Goal: Task Accomplishment & Management: Manage account settings

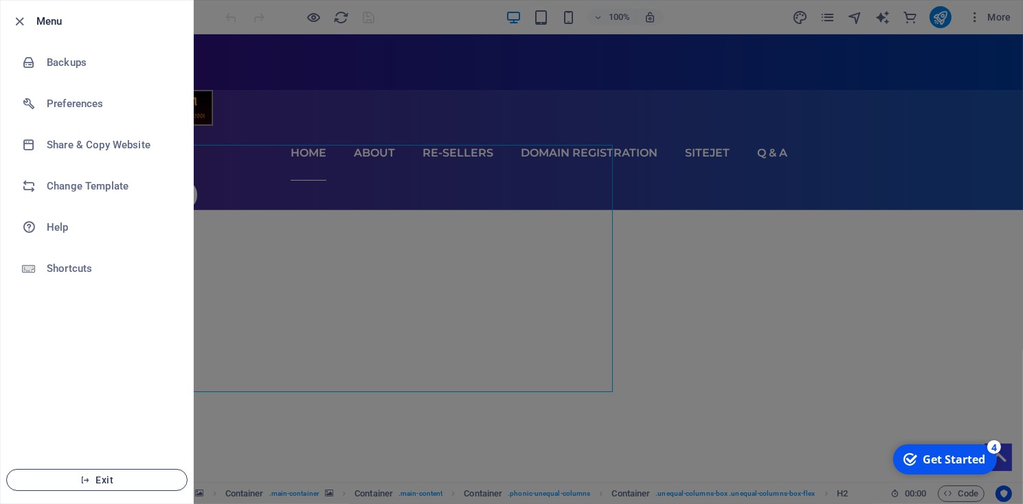
click at [95, 480] on span "Exit" at bounding box center [97, 480] width 158 height 11
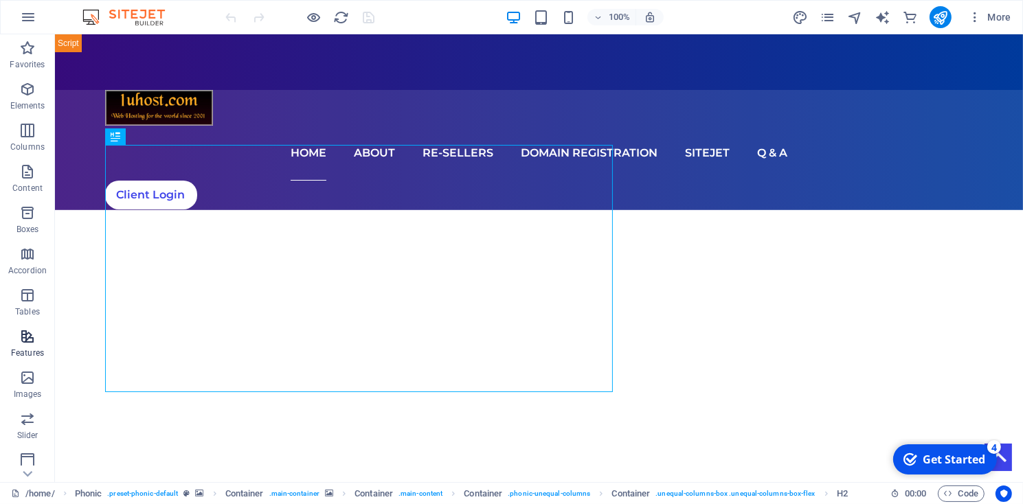
click at [26, 346] on span "Features" at bounding box center [27, 345] width 55 height 33
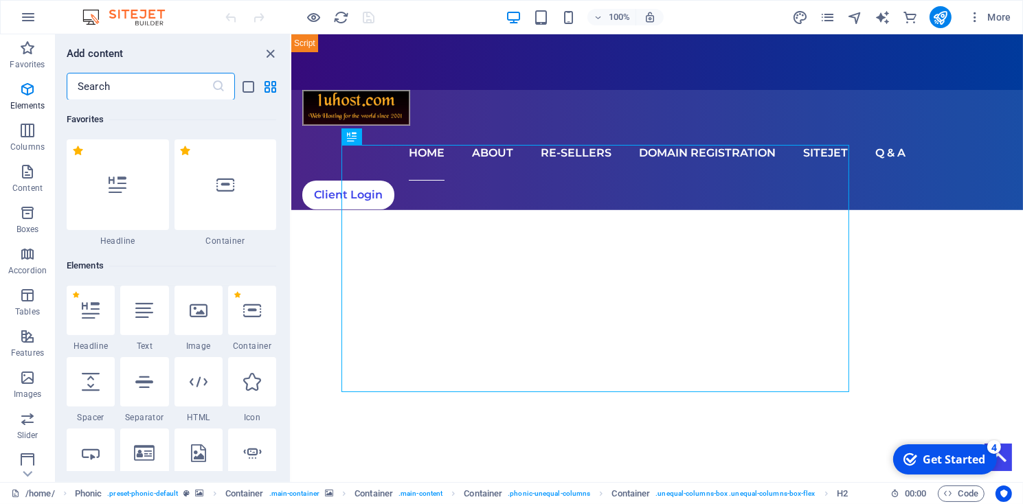
scroll to position [5357, 0]
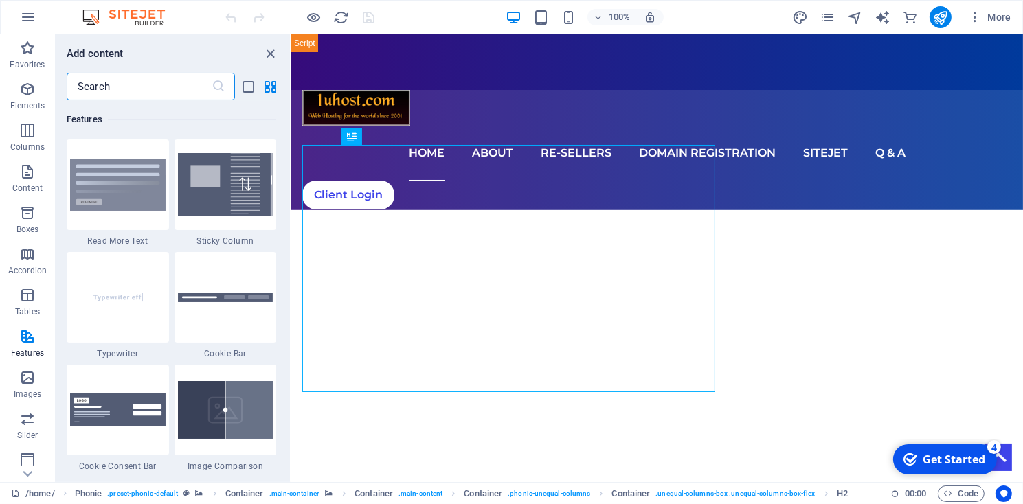
click at [125, 81] on input "text" at bounding box center [139, 86] width 145 height 27
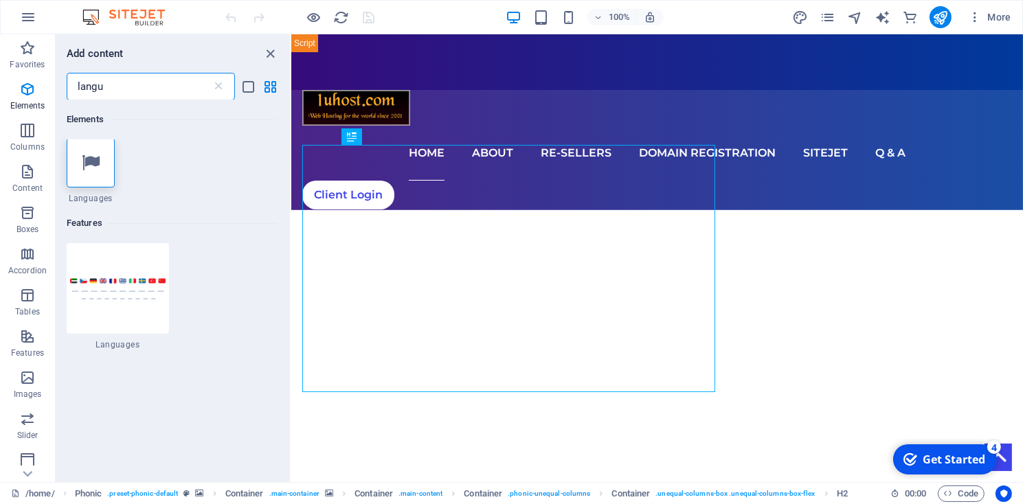
scroll to position [0, 0]
type input "langu"
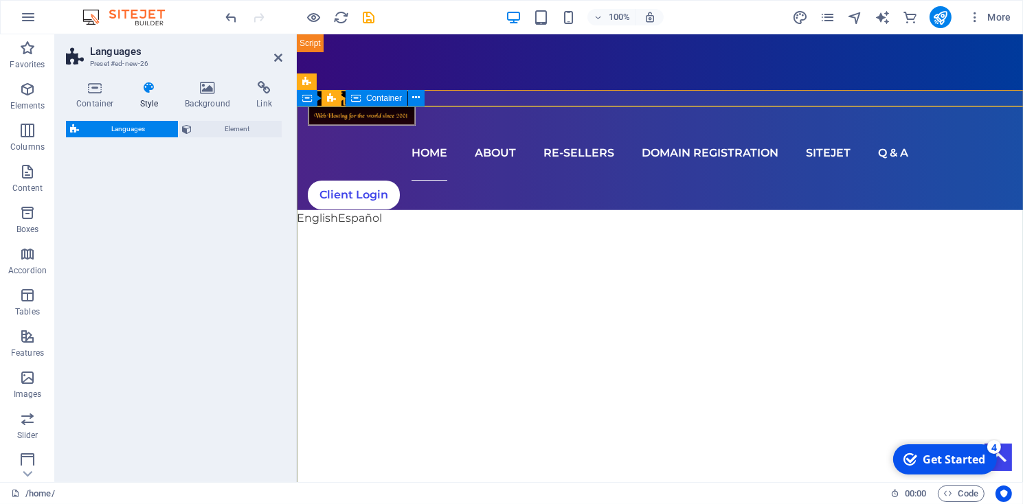
select select "rem"
select select "px"
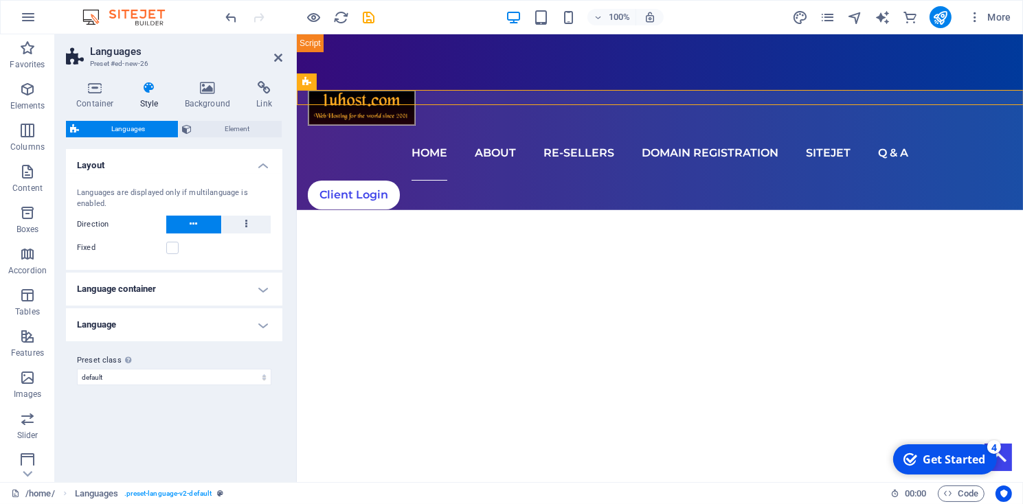
click at [253, 325] on h4 "Language" at bounding box center [174, 325] width 216 height 33
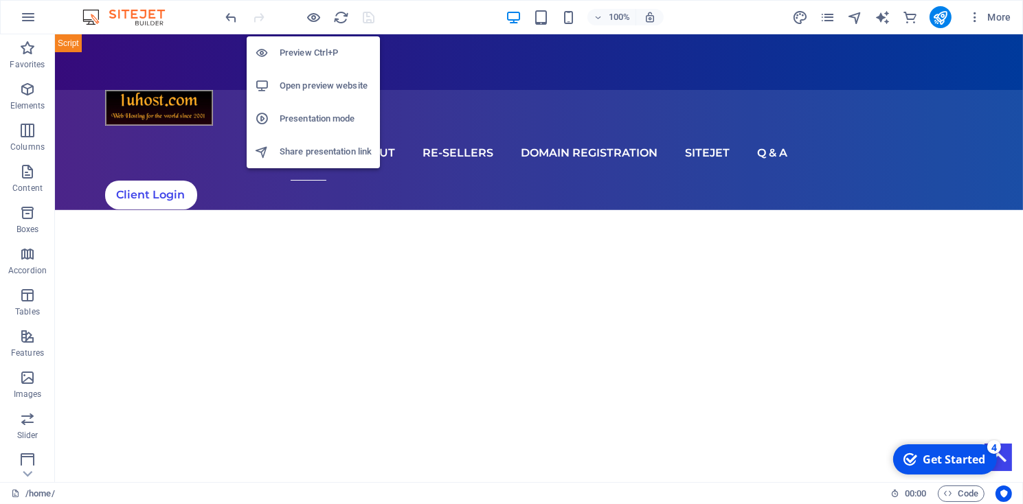
click at [310, 82] on h6 "Open preview website" at bounding box center [326, 86] width 92 height 16
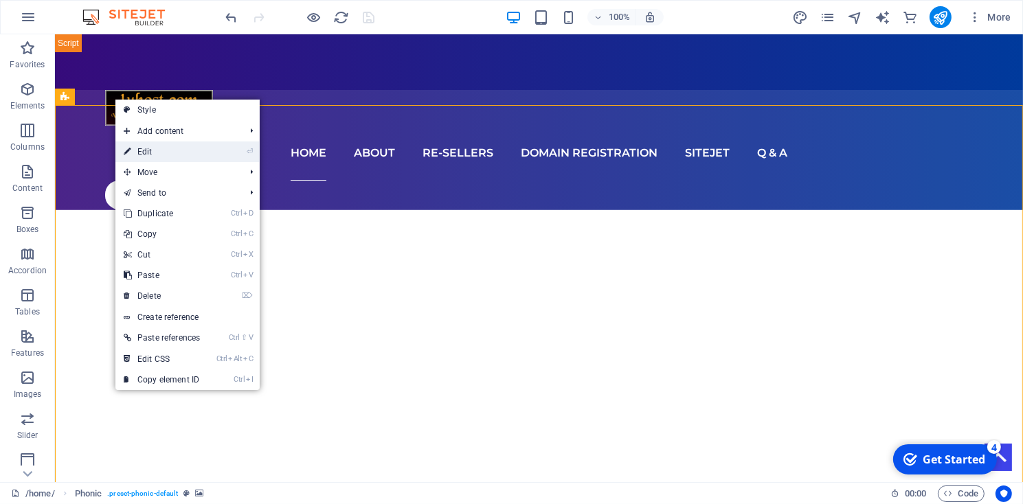
click at [144, 153] on link "⏎ Edit" at bounding box center [161, 152] width 93 height 21
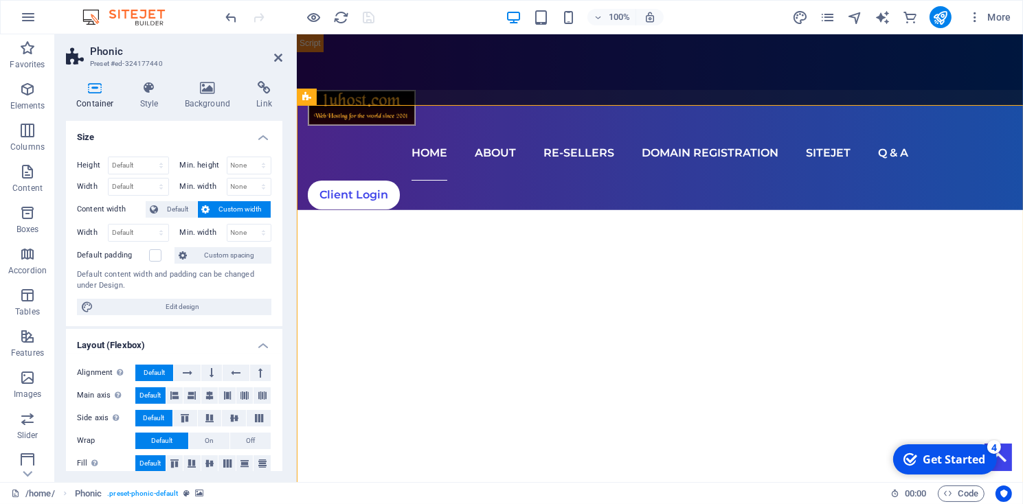
click at [277, 52] on h2 "Phonic" at bounding box center [186, 51] width 192 height 12
click at [278, 59] on icon at bounding box center [278, 57] width 8 height 11
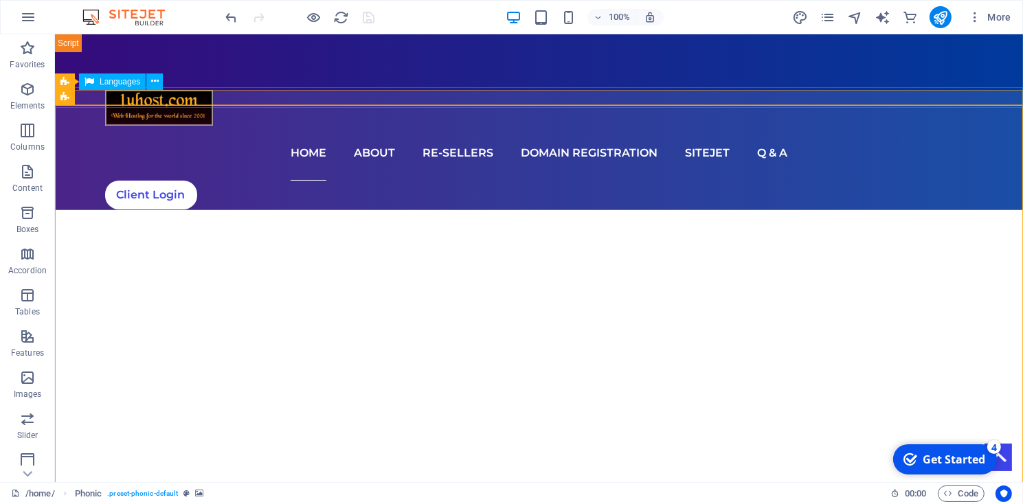
click at [108, 208] on div "English Español" at bounding box center [539, 218] width 974 height 21
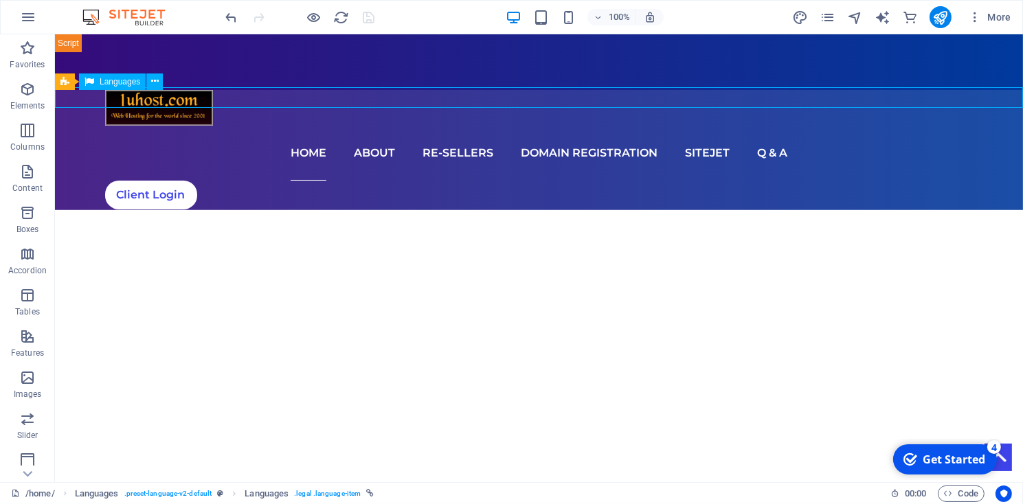
click at [108, 208] on div "English Español" at bounding box center [539, 218] width 974 height 21
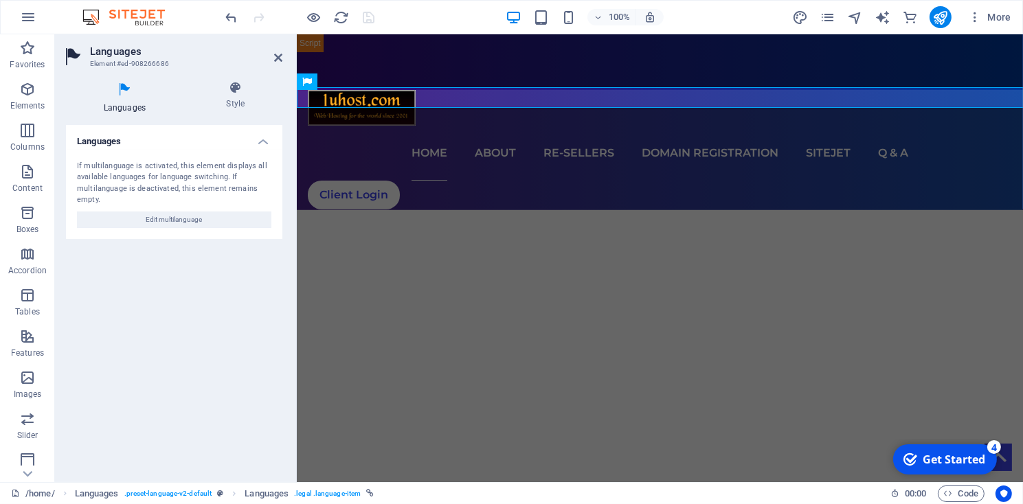
click at [127, 98] on icon at bounding box center [125, 90] width 118 height 18
click at [162, 216] on span "Edit multilanguage" at bounding box center [174, 220] width 56 height 16
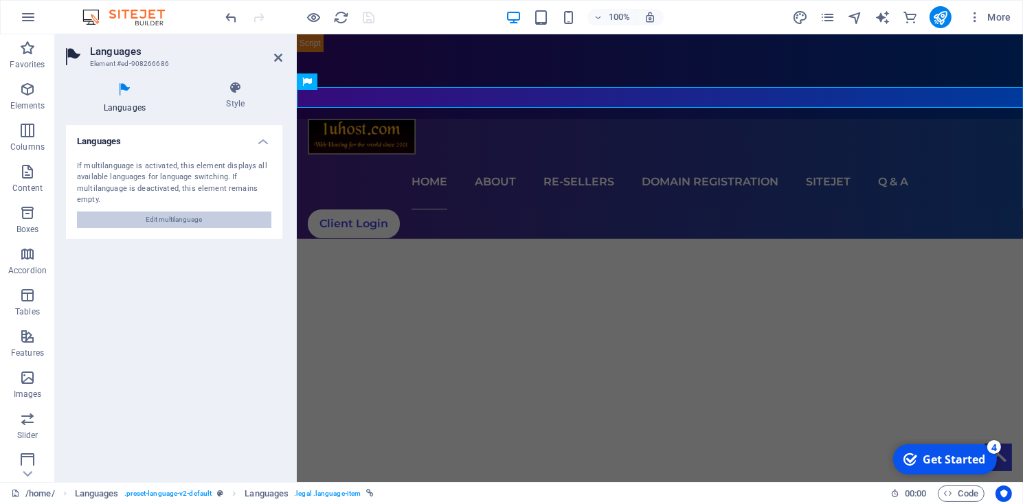
select select "41"
select select "148"
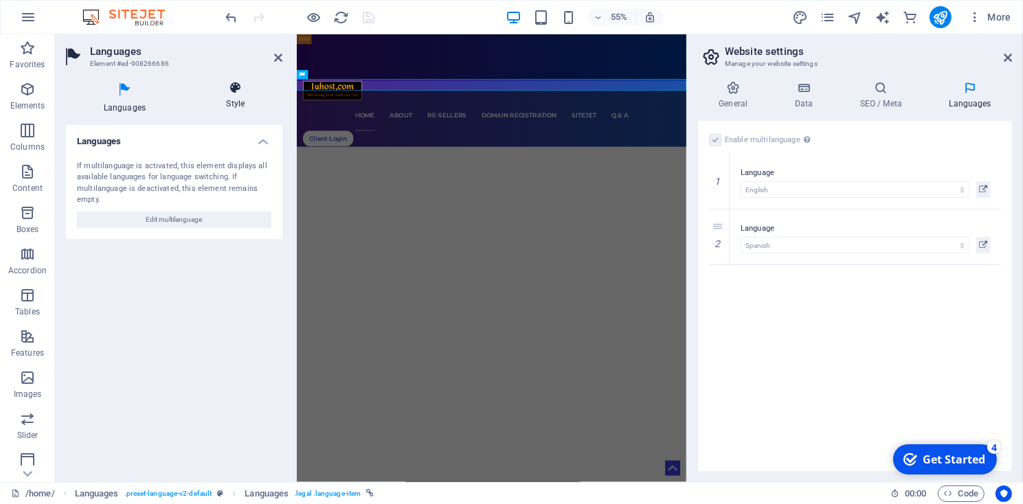
click at [238, 94] on icon at bounding box center [235, 88] width 93 height 14
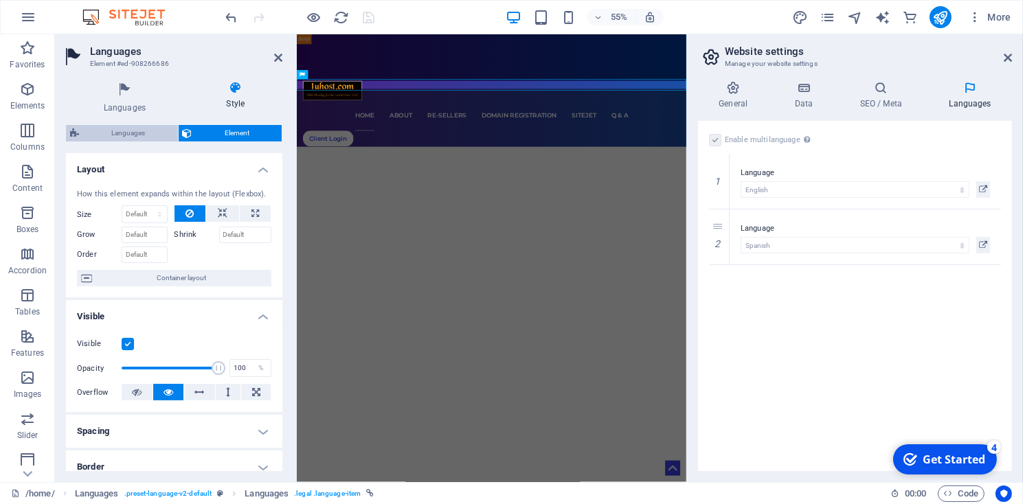
click at [119, 136] on span "Languages" at bounding box center [128, 133] width 91 height 16
select select "rem"
select select "px"
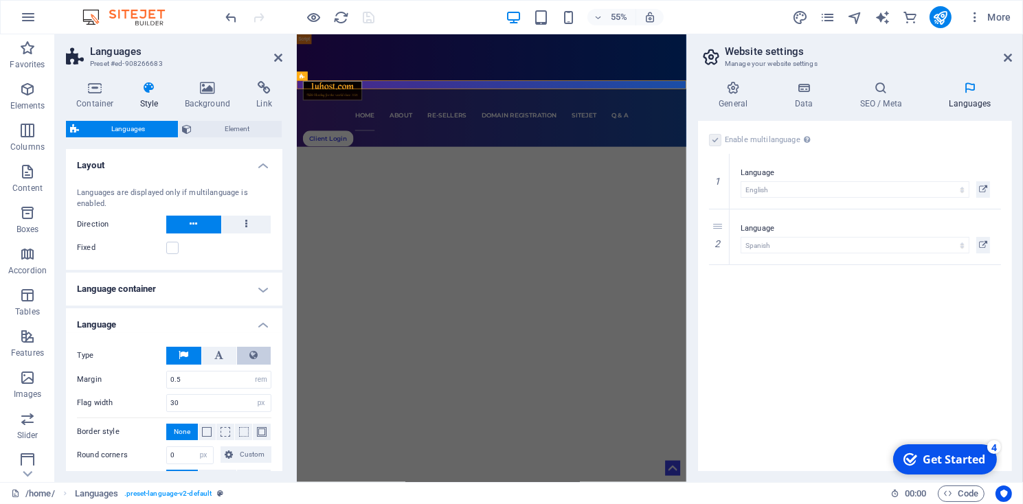
click at [249, 356] on button at bounding box center [254, 356] width 34 height 18
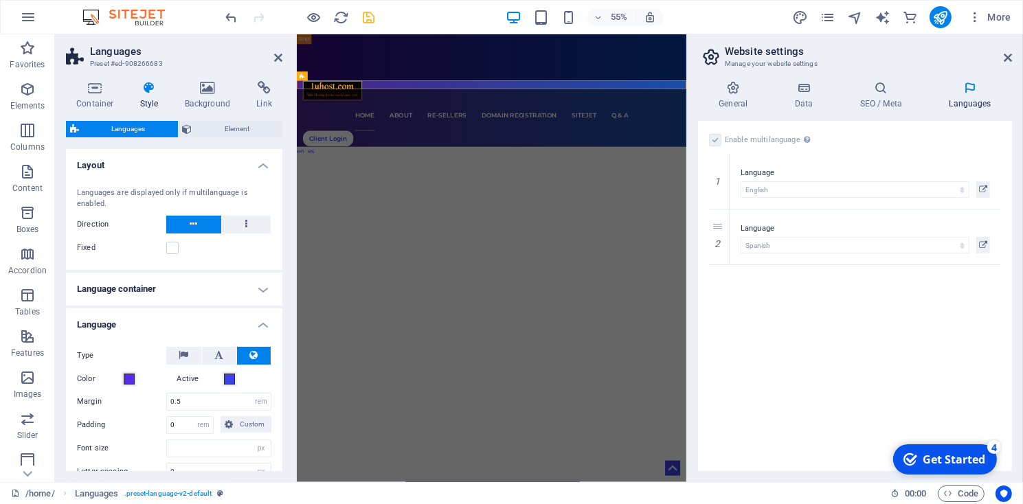
select select
click at [214, 357] on button at bounding box center [219, 356] width 34 height 18
select select
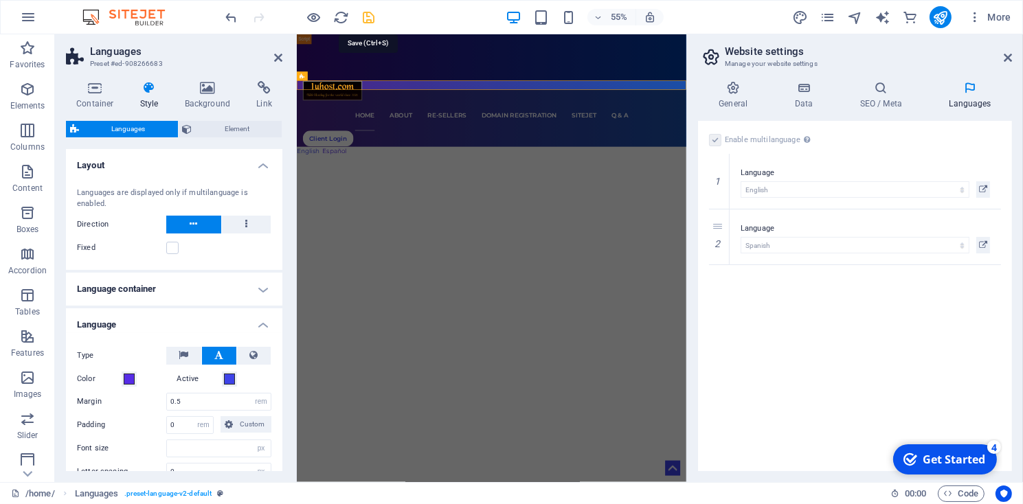
click at [369, 18] on icon "save" at bounding box center [370, 18] width 16 height 16
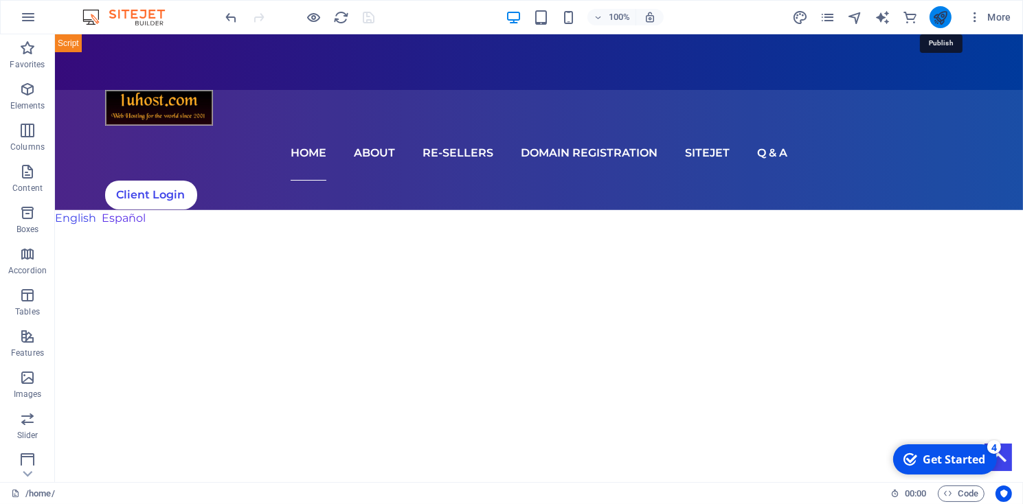
click at [935, 19] on icon "publish" at bounding box center [941, 18] width 16 height 16
